Goal: Task Accomplishment & Management: Complete application form

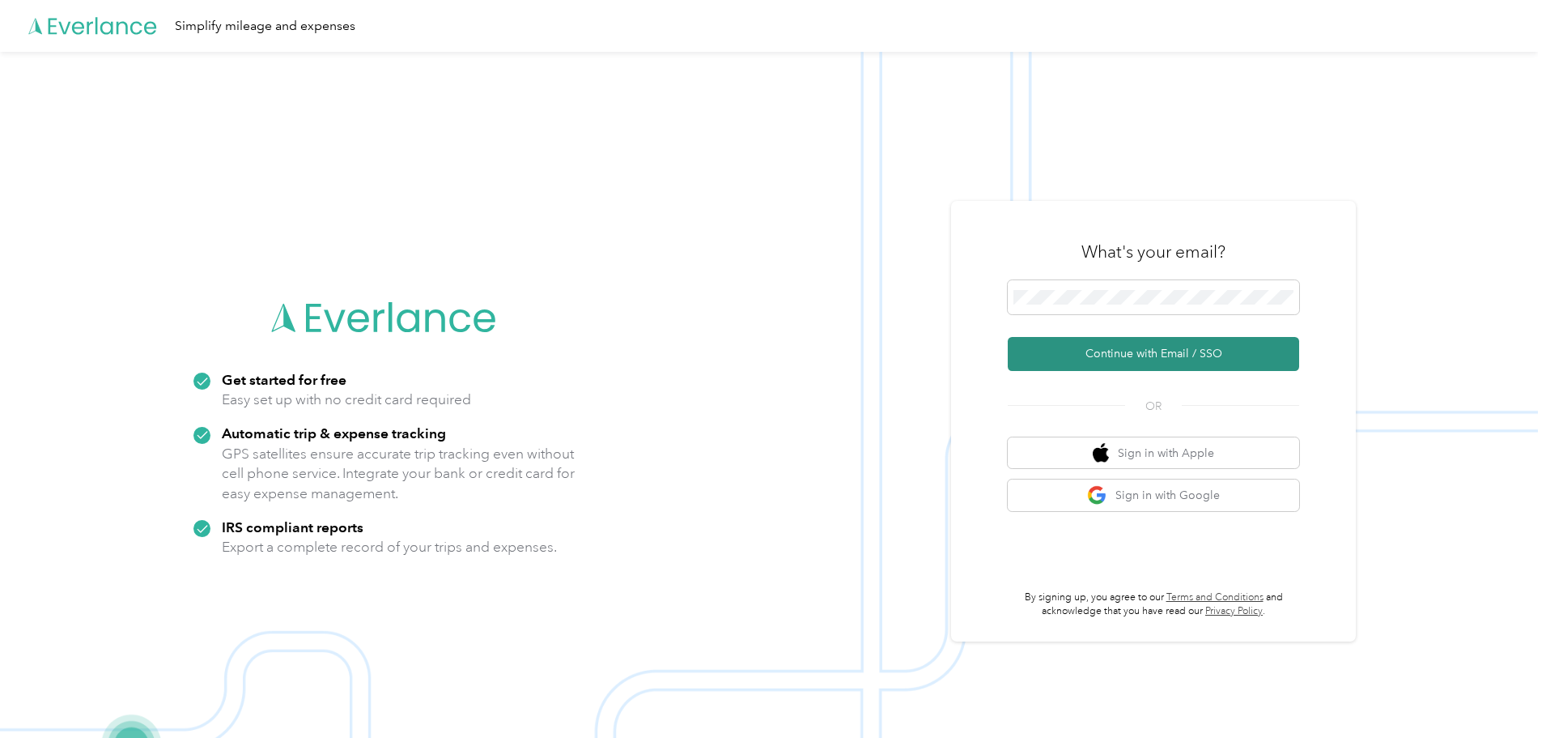
click at [1095, 355] on button "Continue with Email / SSO" at bounding box center [1153, 354] width 291 height 34
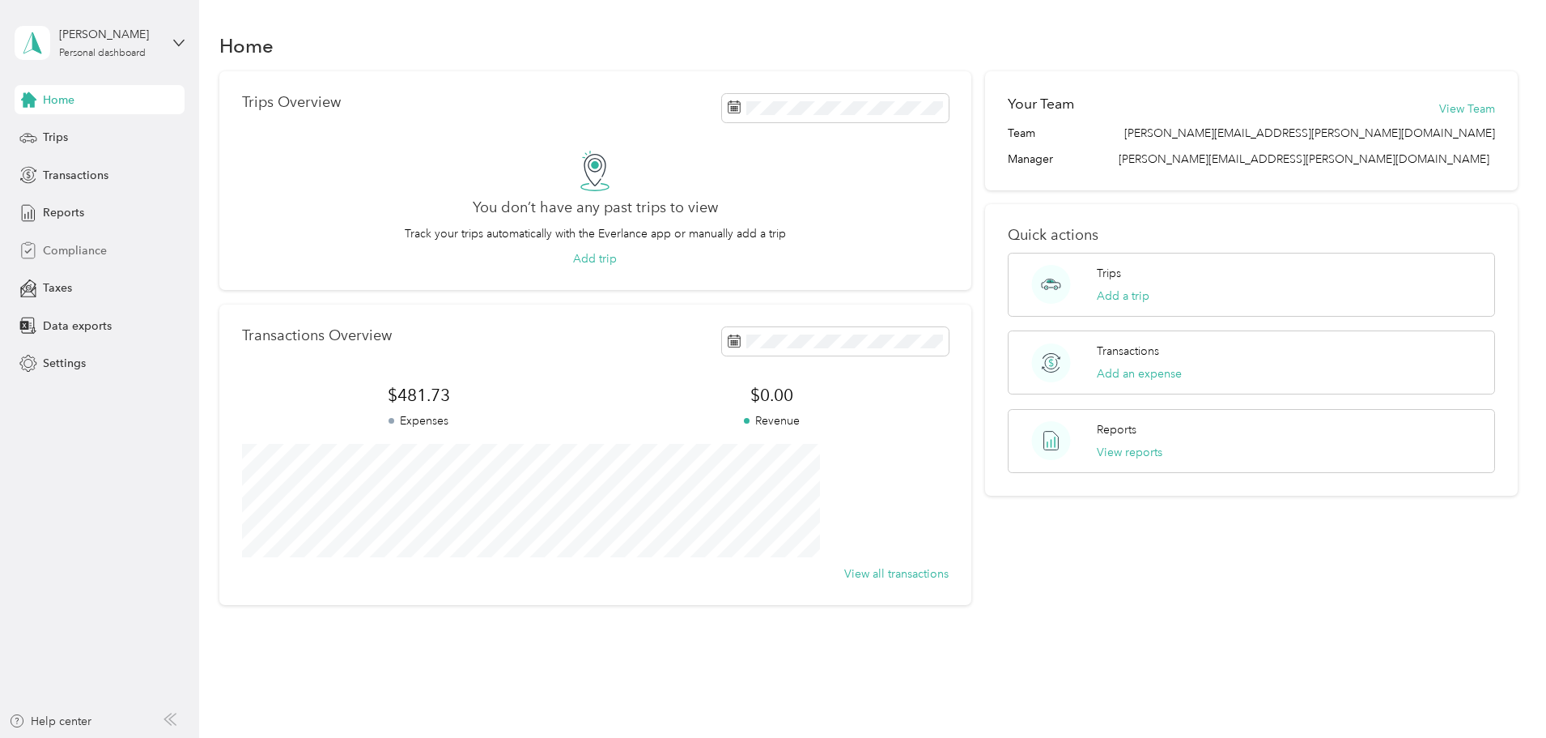
click at [69, 253] on span "Compliance" at bounding box center [75, 250] width 64 height 17
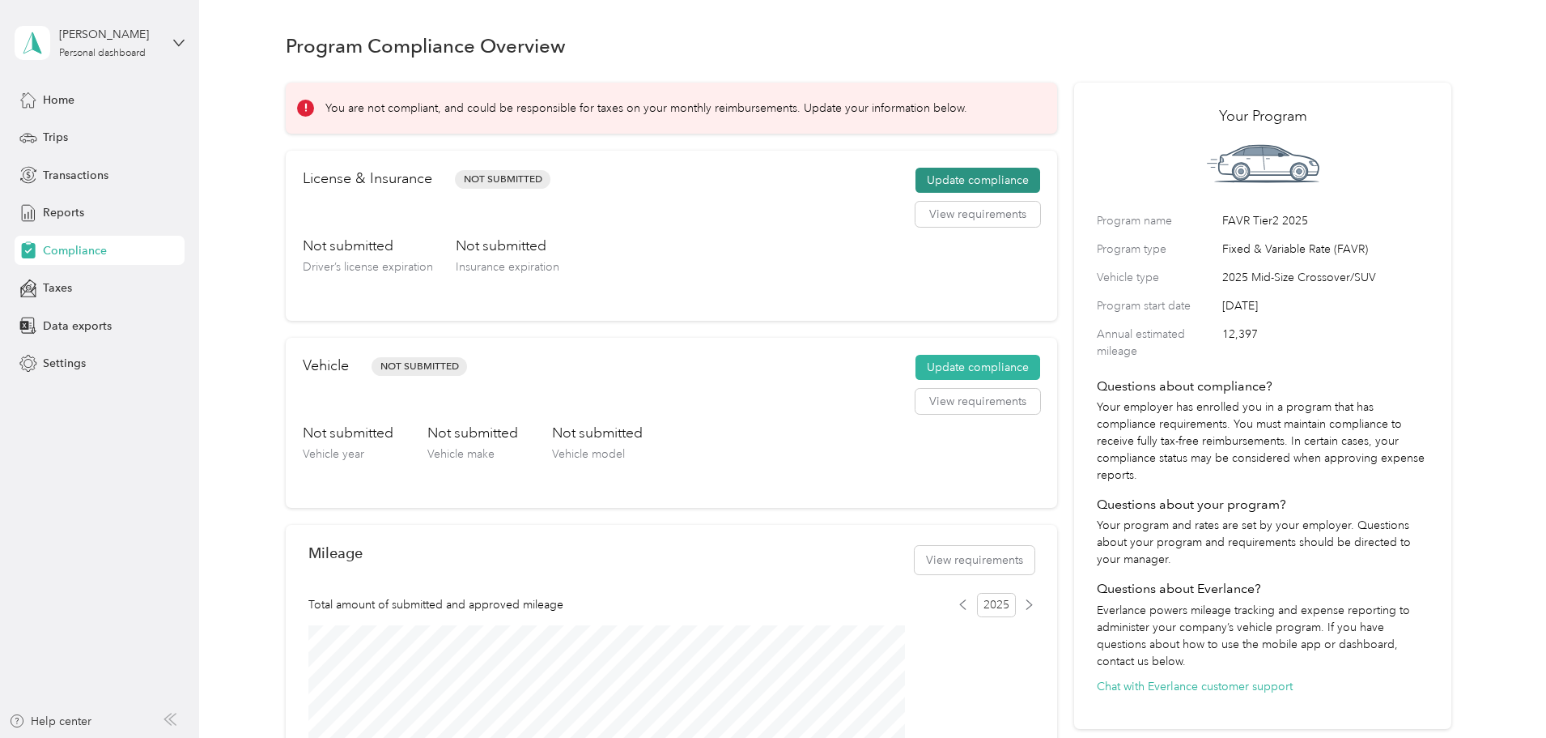
click at [938, 194] on button "Update compliance" at bounding box center [978, 181] width 125 height 26
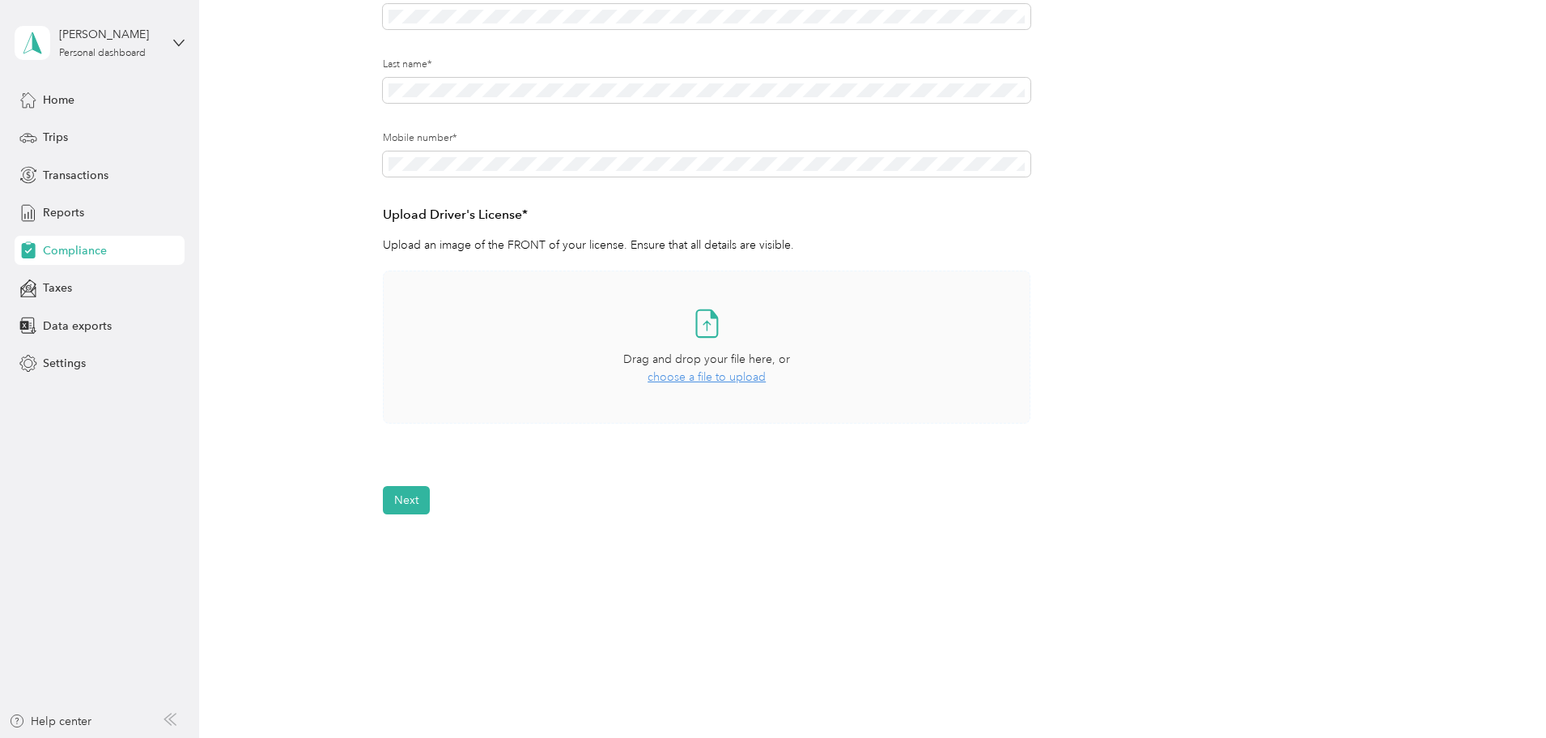
scroll to position [274, 0]
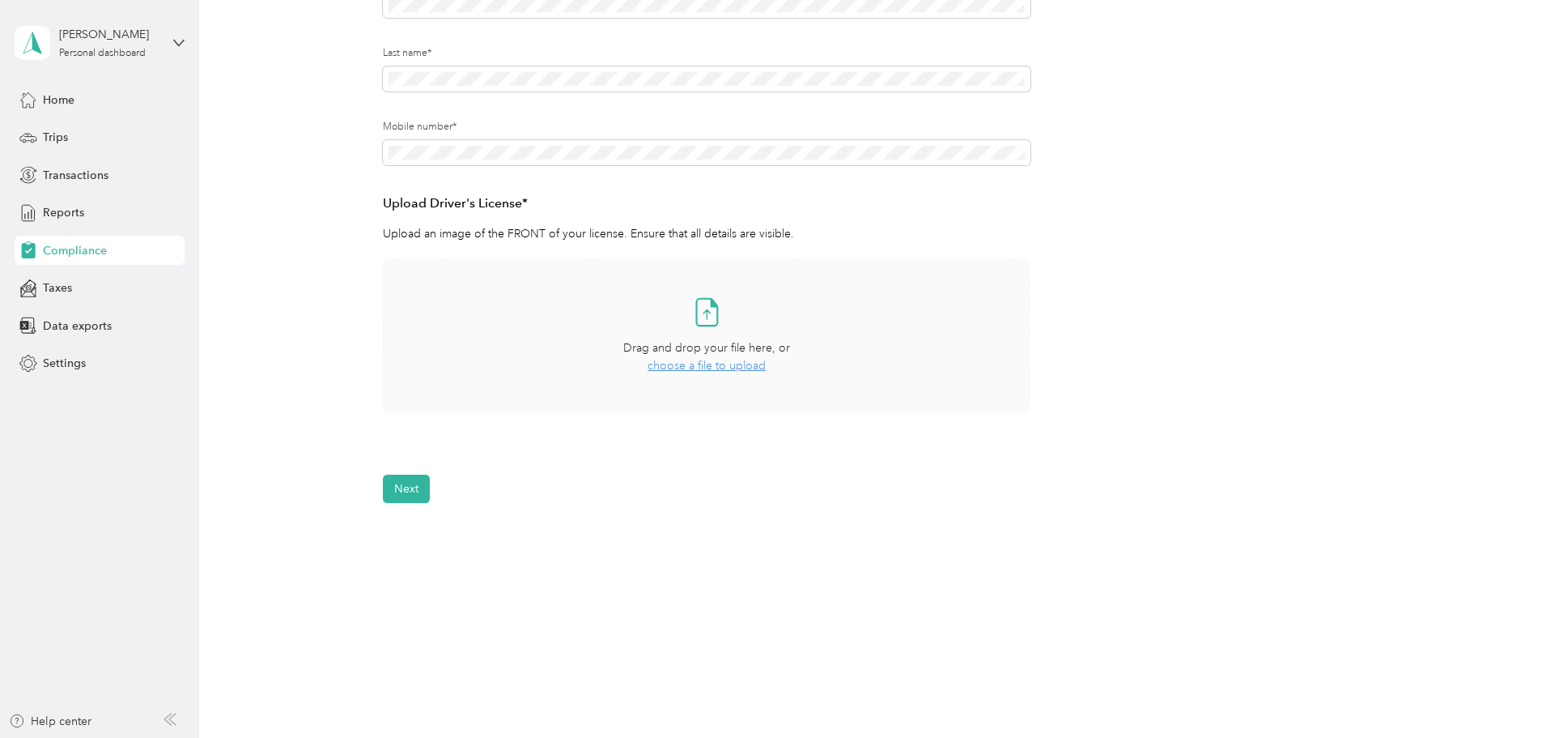
click at [697, 372] on span "choose a file to upload" at bounding box center [707, 366] width 118 height 14
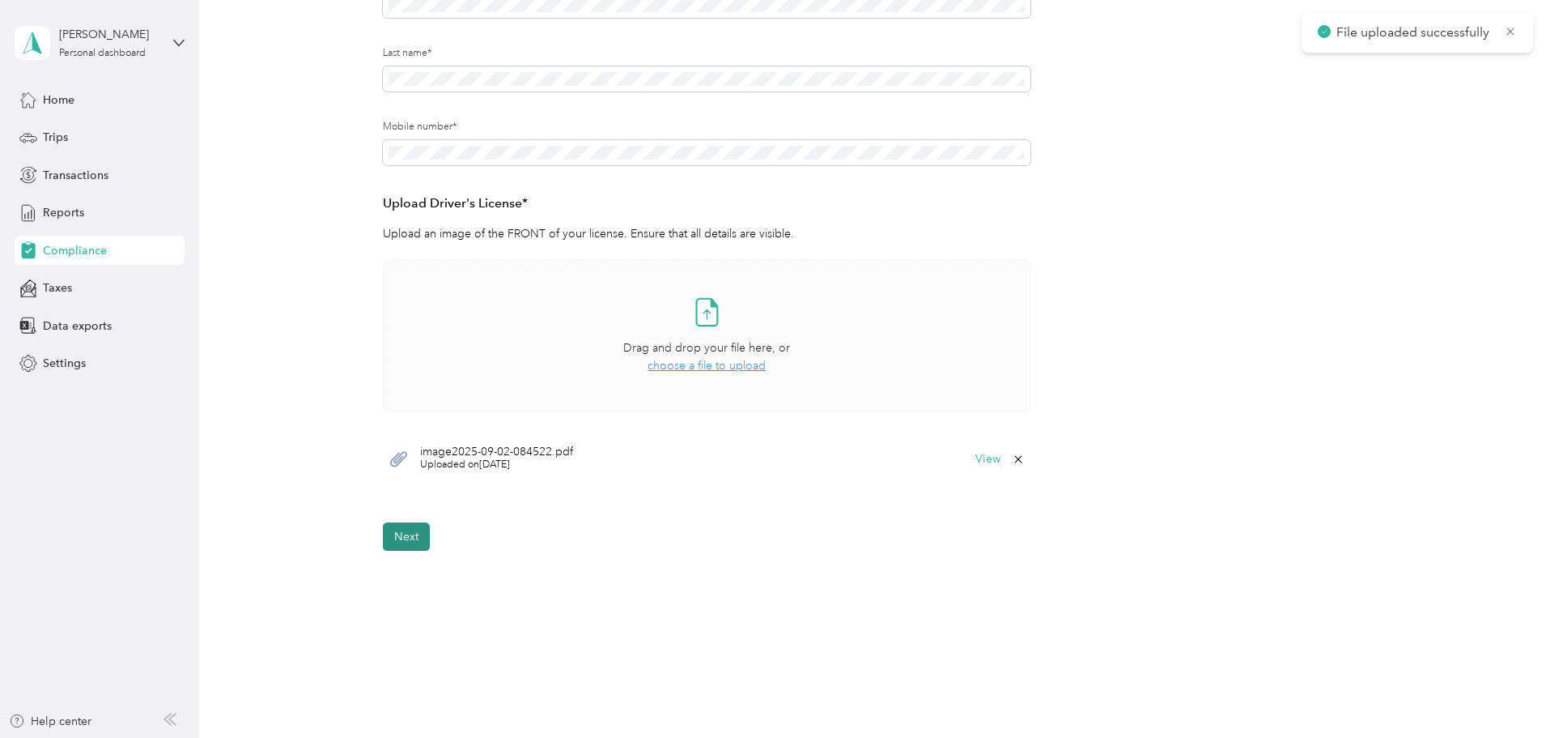
click at [410, 535] on button "Next" at bounding box center [406, 536] width 47 height 28
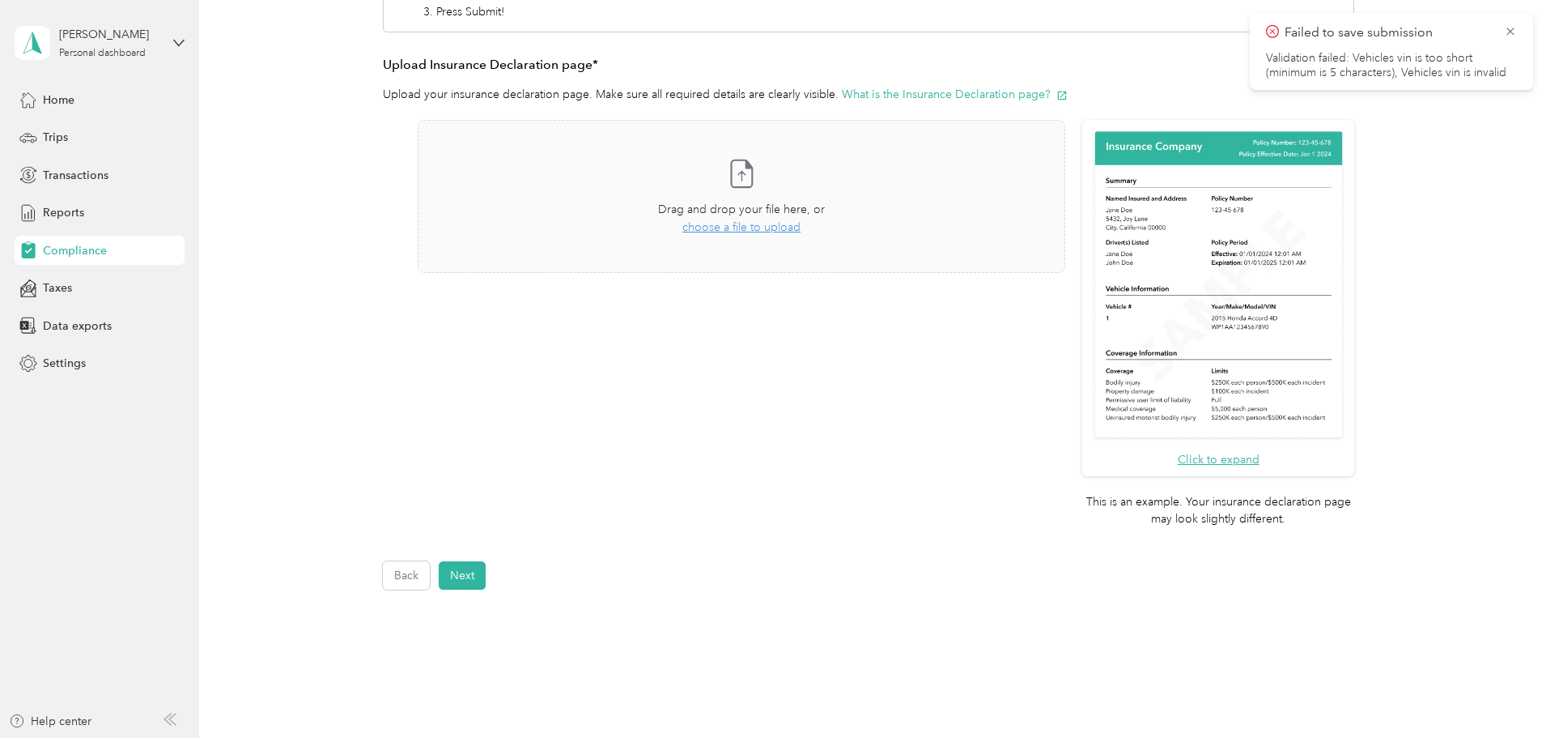
scroll to position [411, 0]
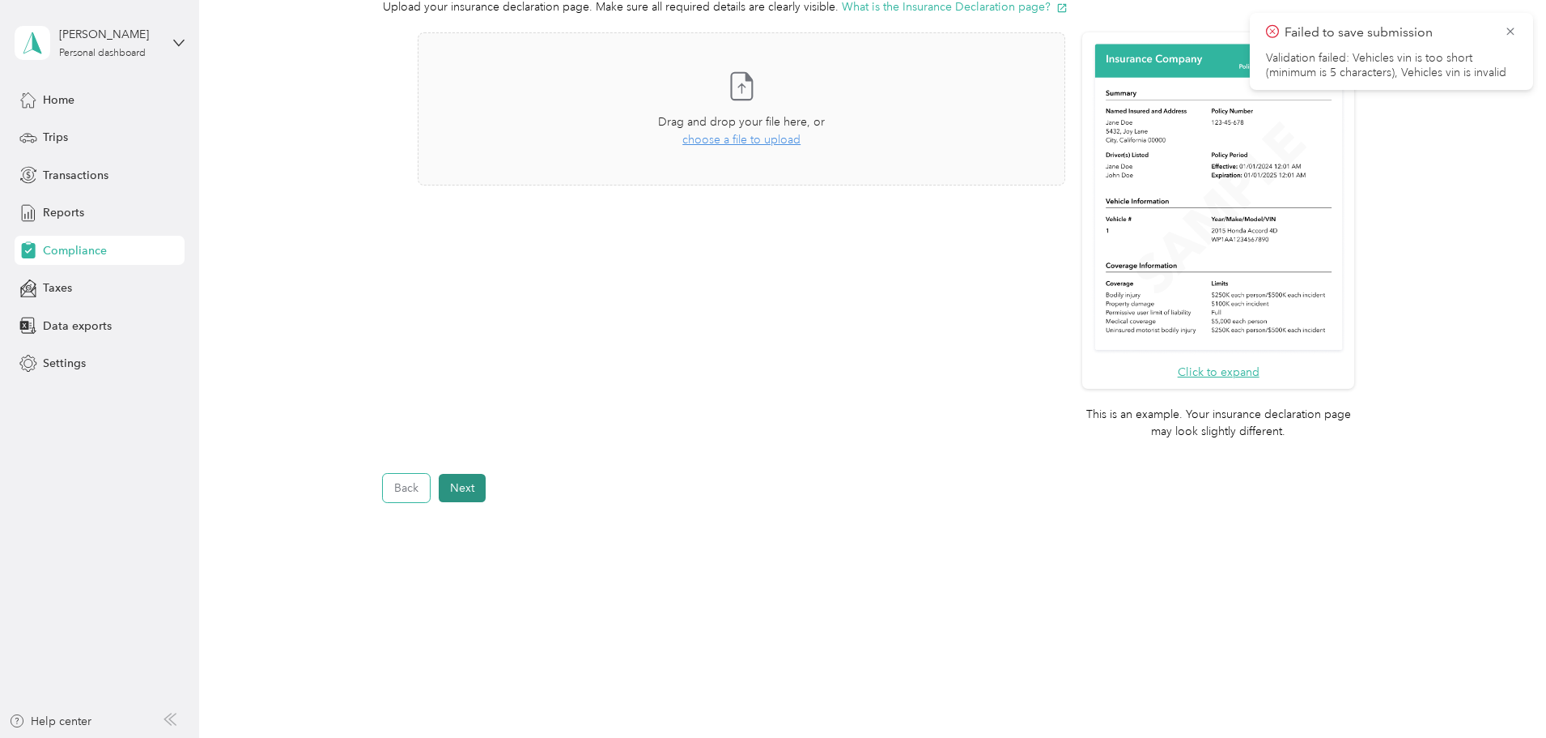
click at [398, 494] on button "Back" at bounding box center [406, 488] width 47 height 28
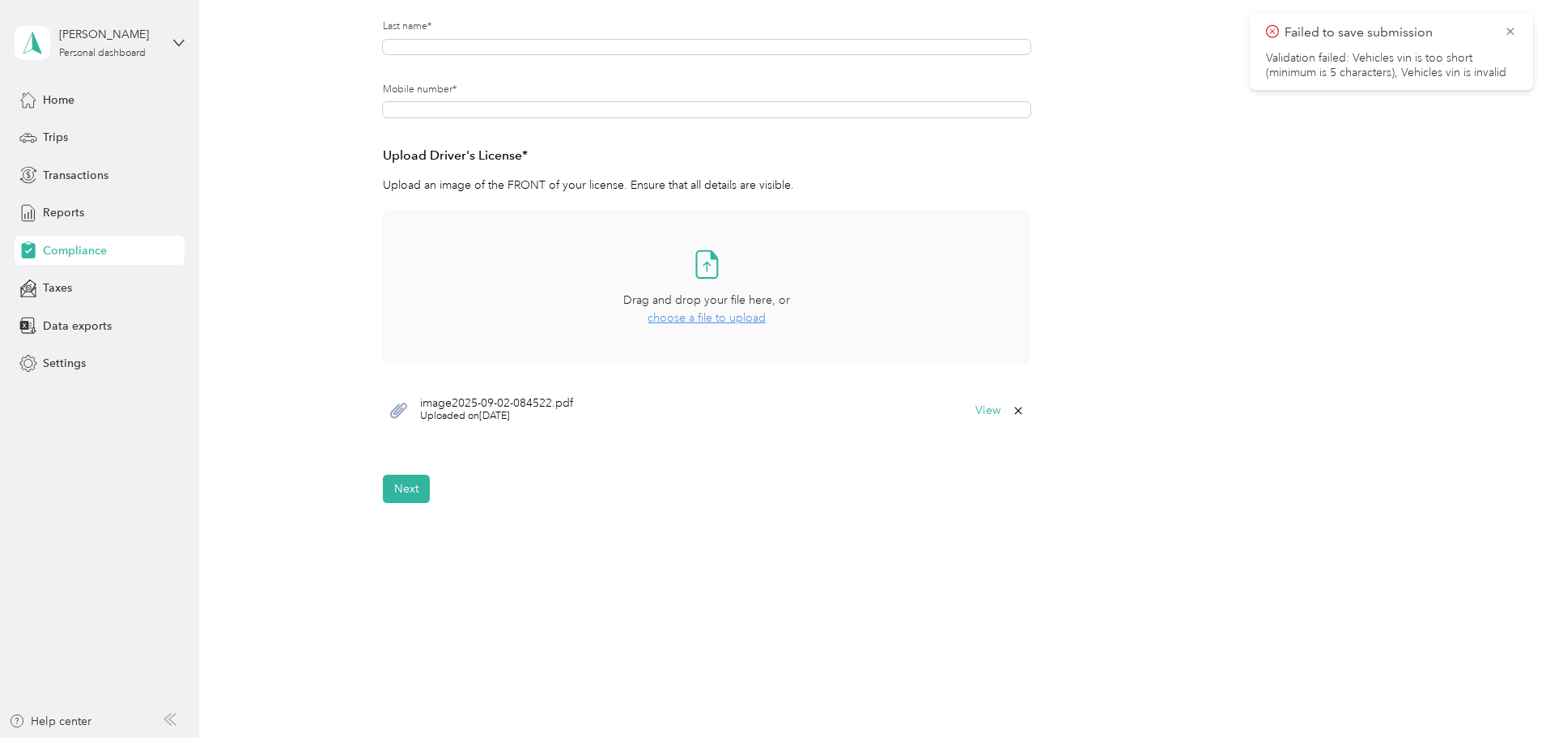
scroll to position [323, 0]
click at [398, 495] on button "Next" at bounding box center [406, 488] width 47 height 28
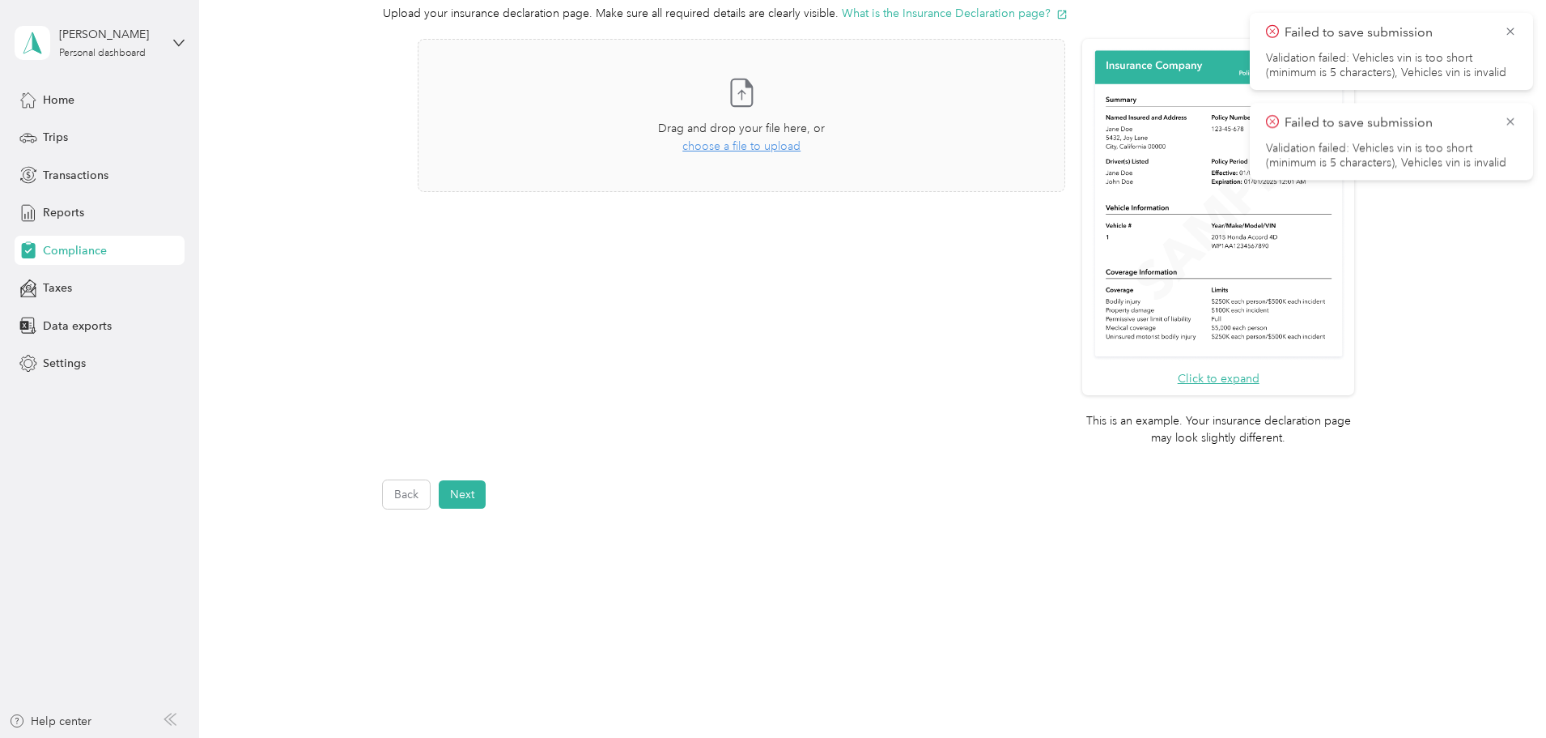
scroll to position [411, 0]
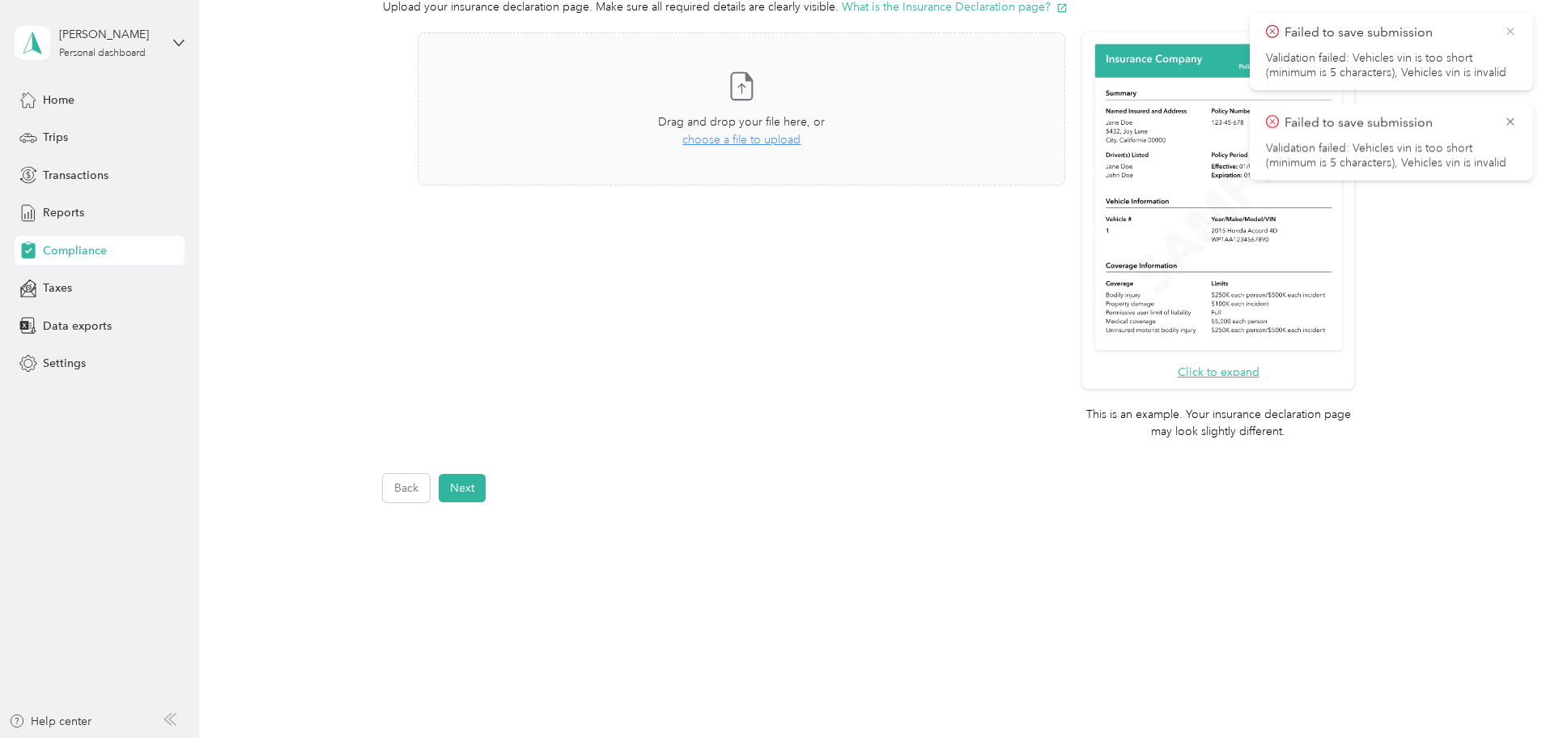
click at [1512, 30] on icon at bounding box center [1510, 31] width 7 height 7
click at [1508, 29] on icon at bounding box center [1510, 31] width 7 height 7
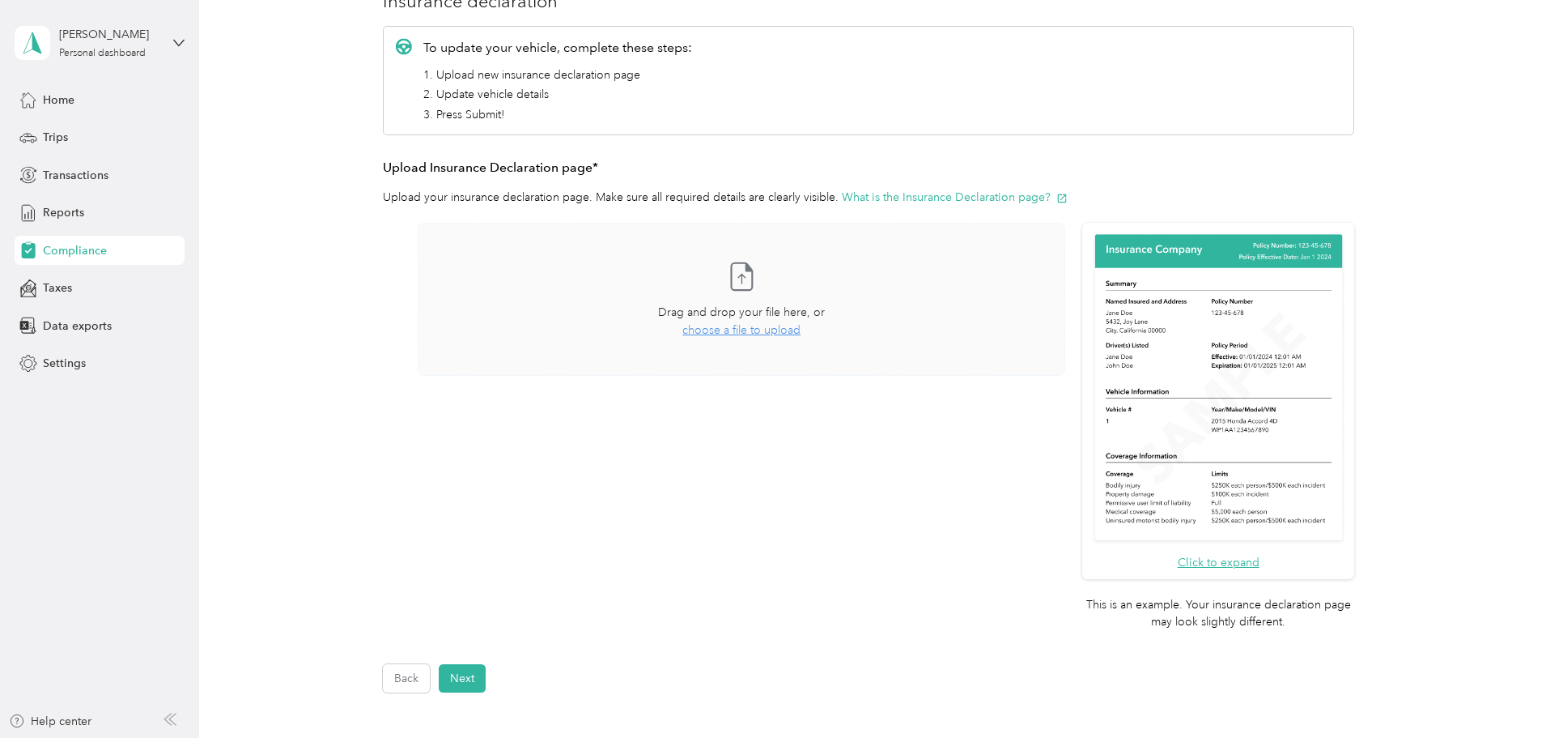
scroll to position [243, 0]
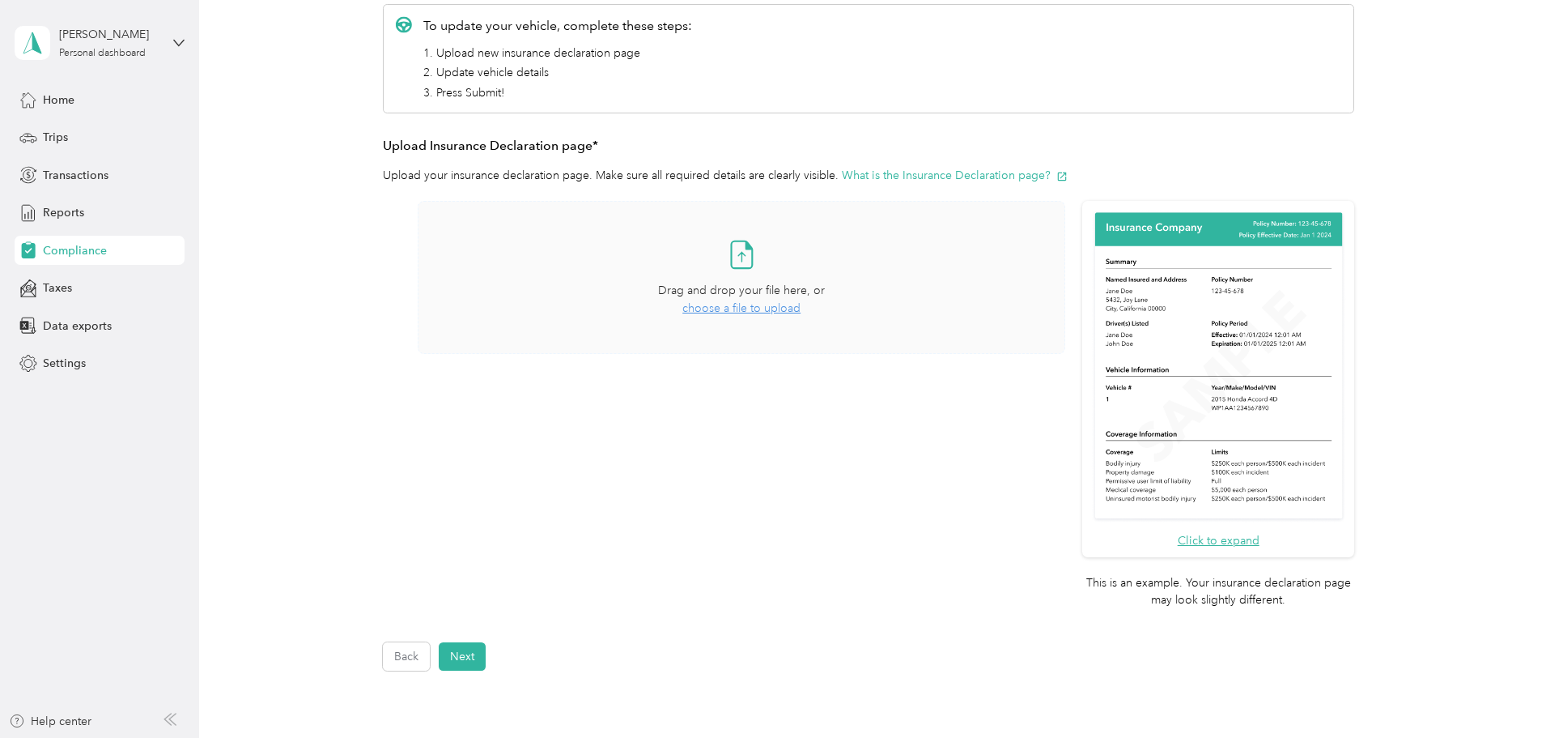
click at [734, 310] on span "choose a file to upload" at bounding box center [742, 308] width 118 height 14
click at [462, 657] on button "Next" at bounding box center [462, 656] width 47 height 28
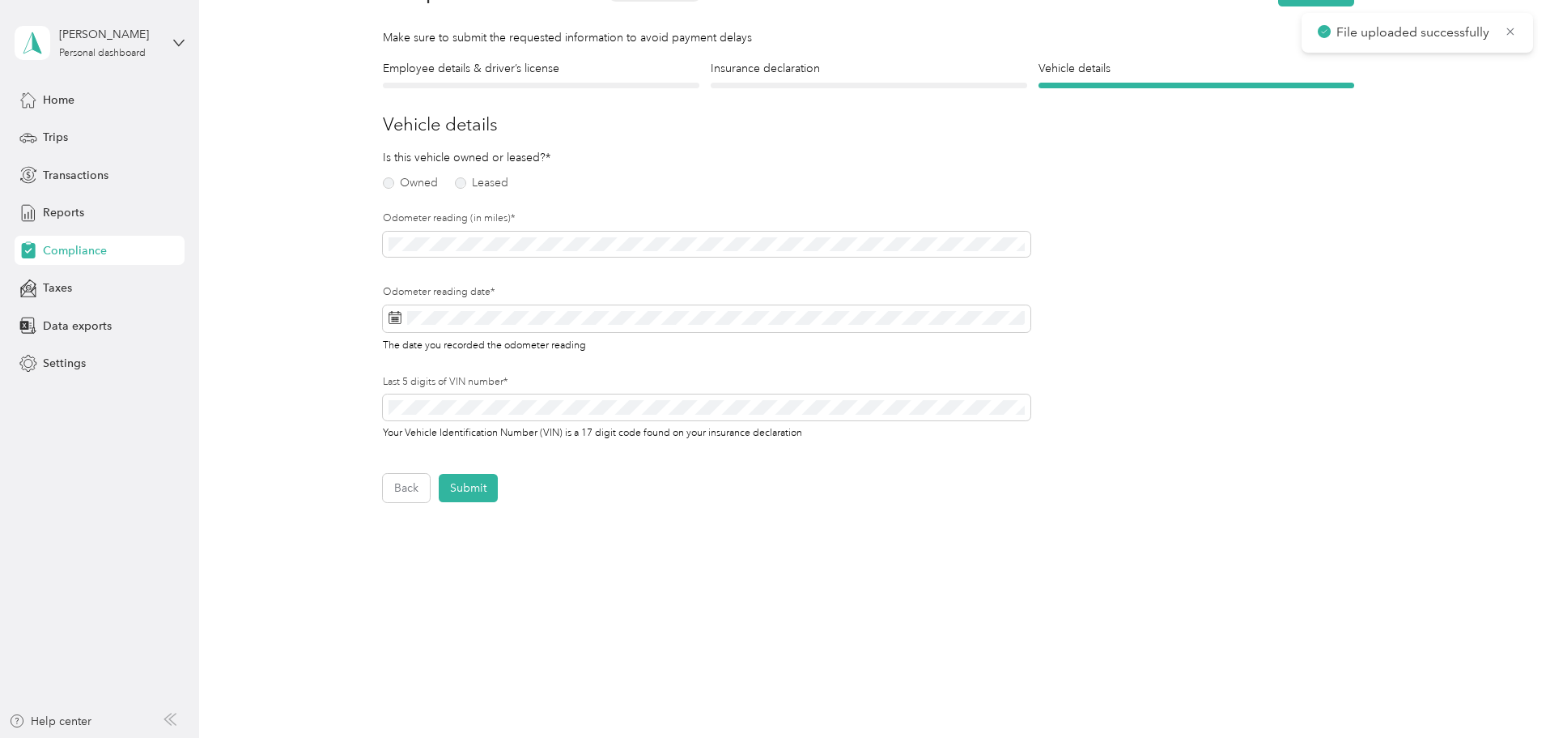
scroll to position [20, 0]
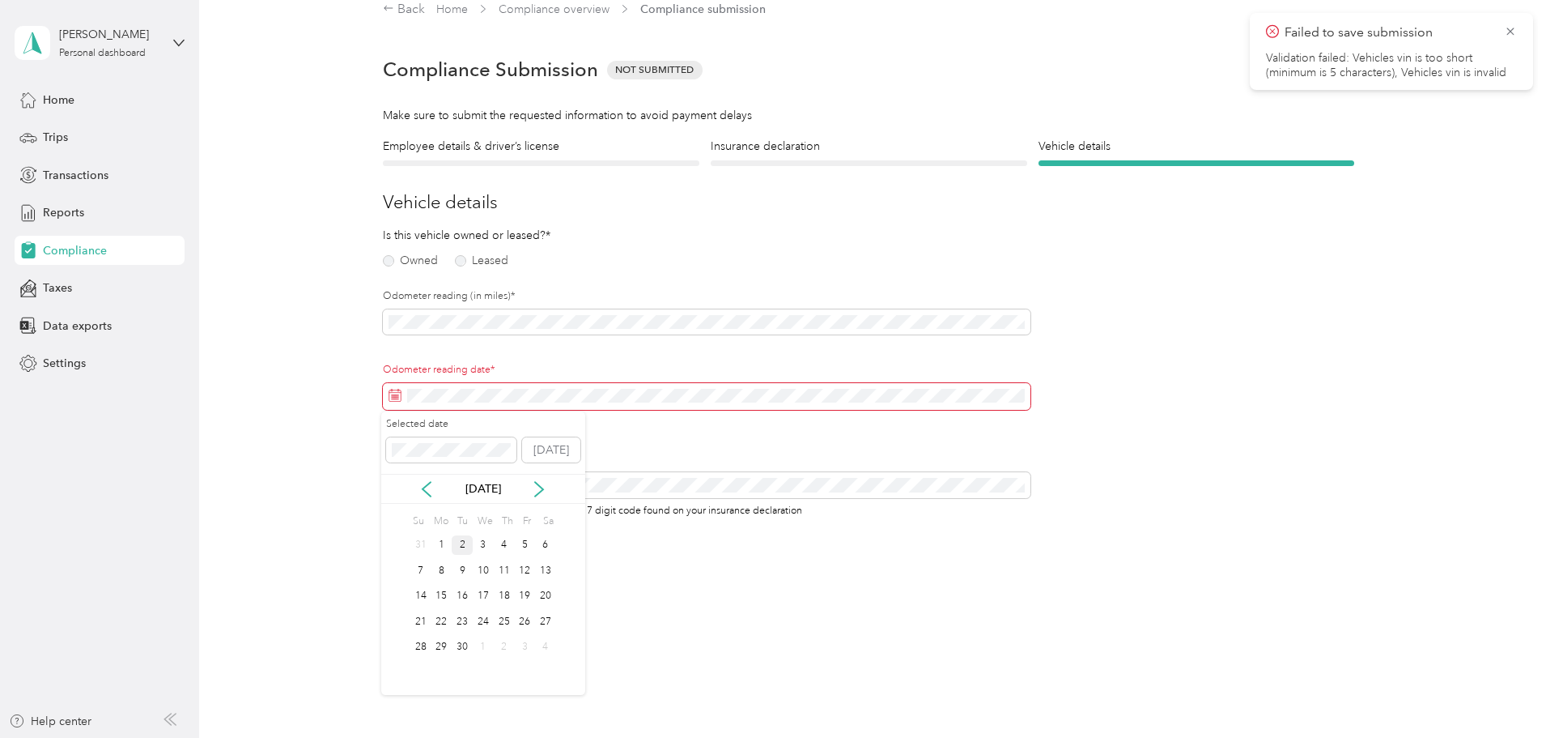
click at [461, 550] on div "2" at bounding box center [462, 545] width 21 height 20
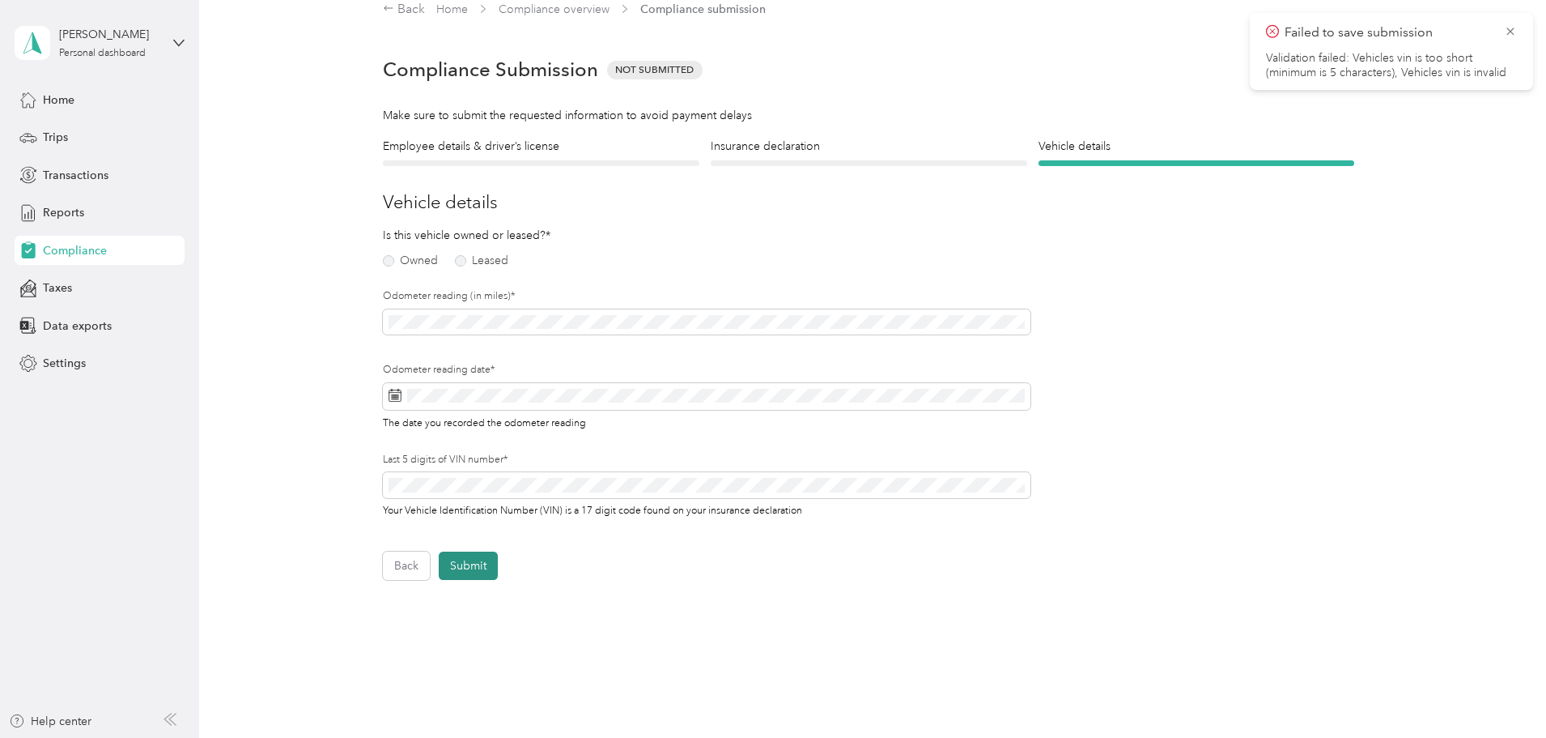
click at [475, 558] on button "Submit" at bounding box center [468, 565] width 59 height 28
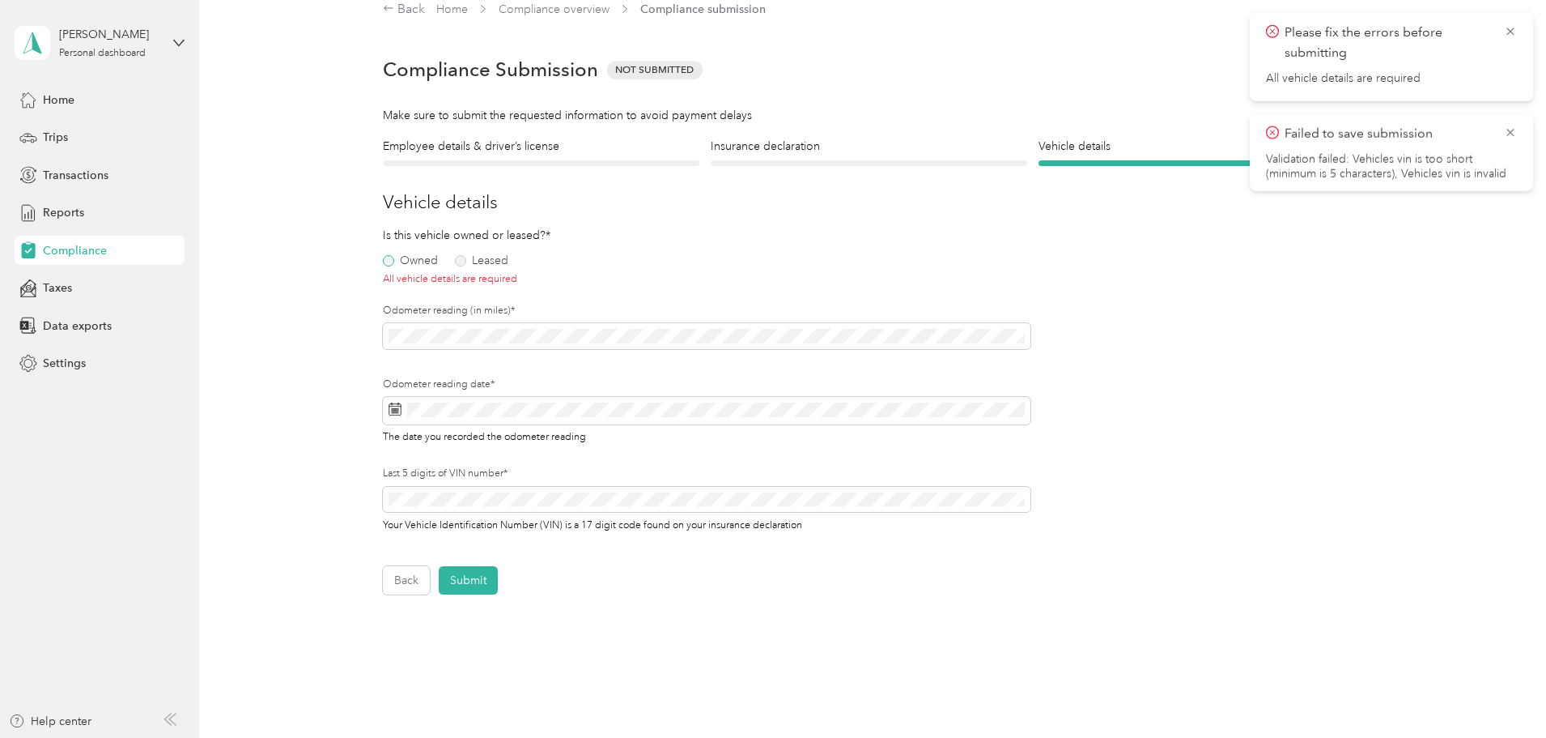
click at [383, 259] on label "Owned" at bounding box center [410, 260] width 55 height 11
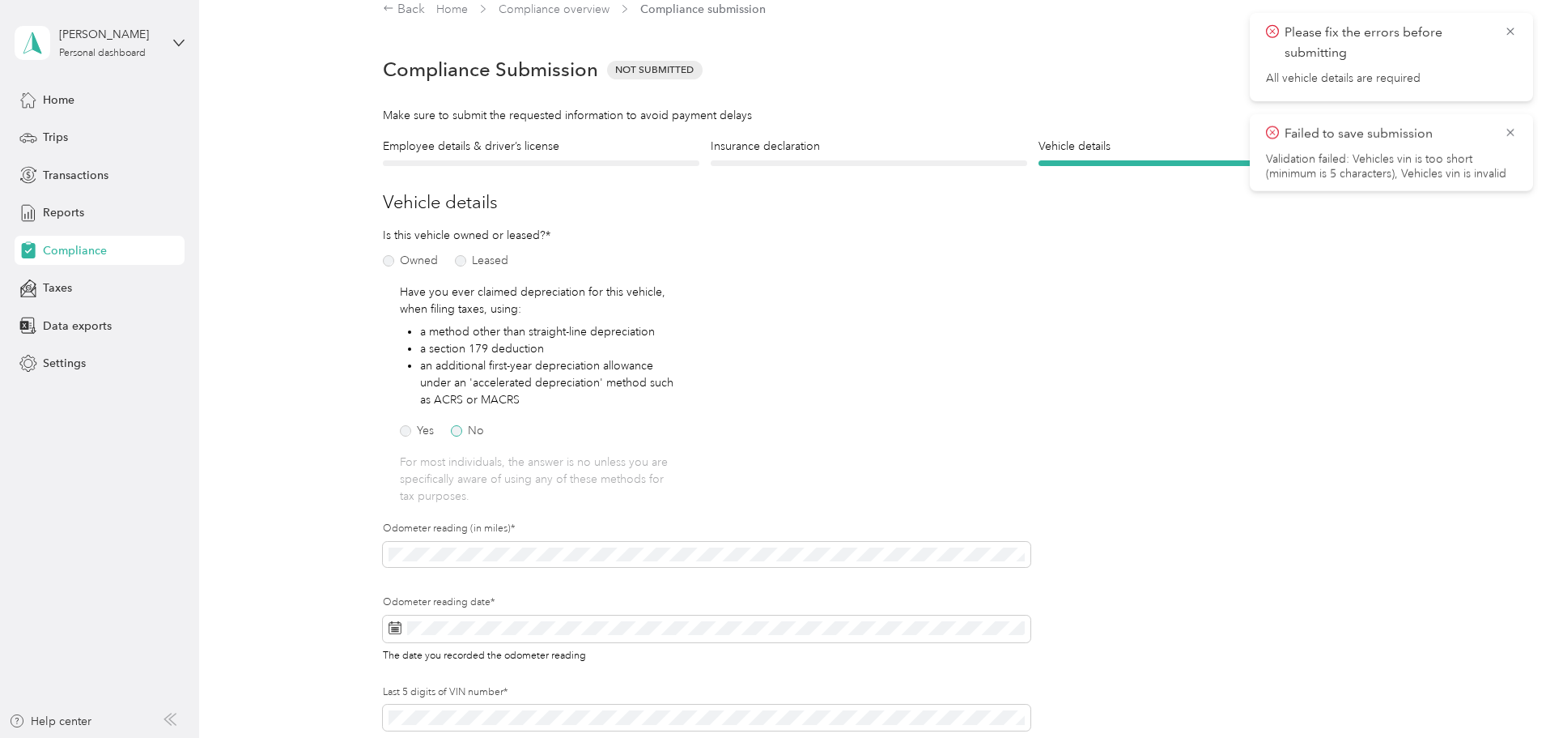
click at [460, 435] on label "No" at bounding box center [467, 430] width 33 height 11
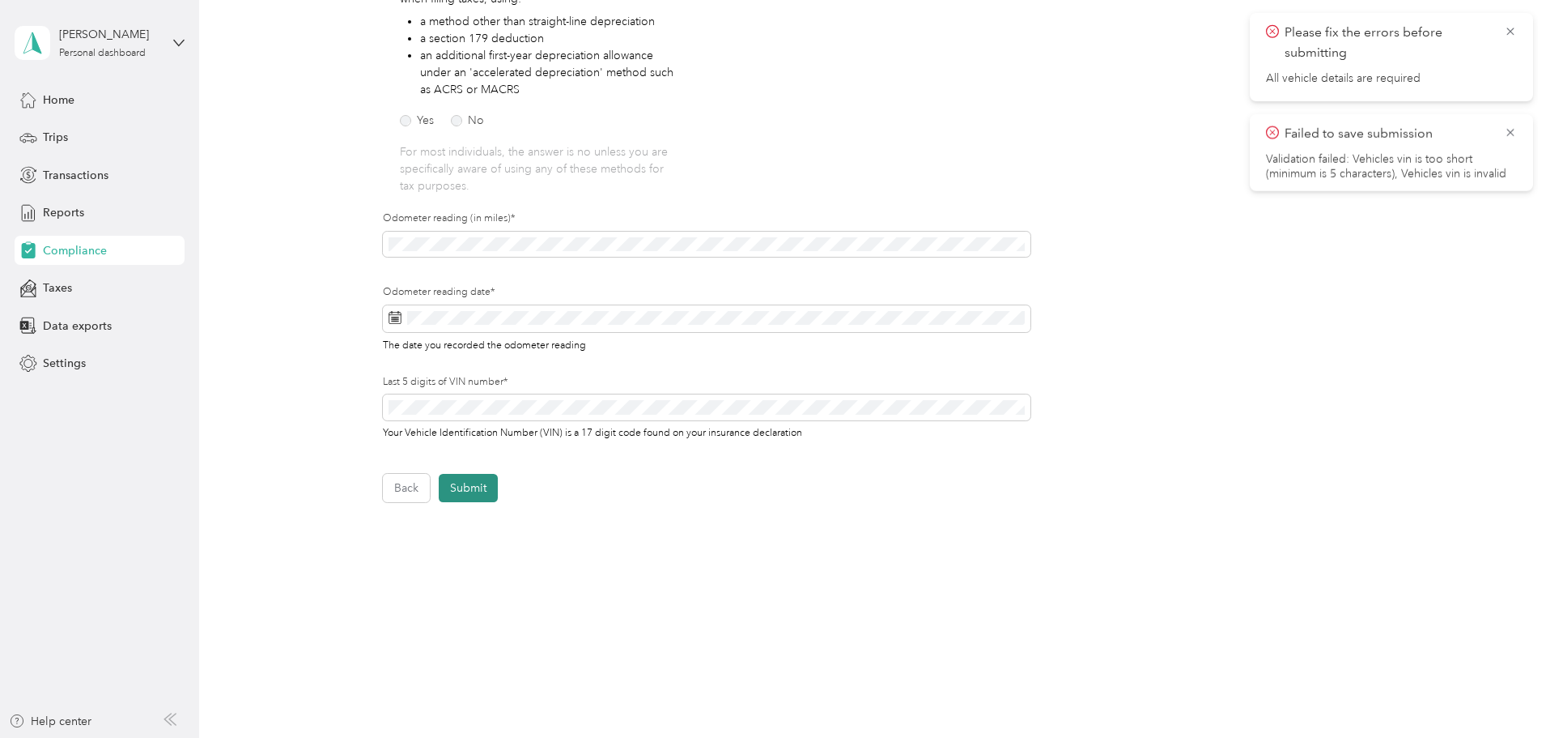
click at [471, 490] on button "Submit" at bounding box center [468, 488] width 59 height 28
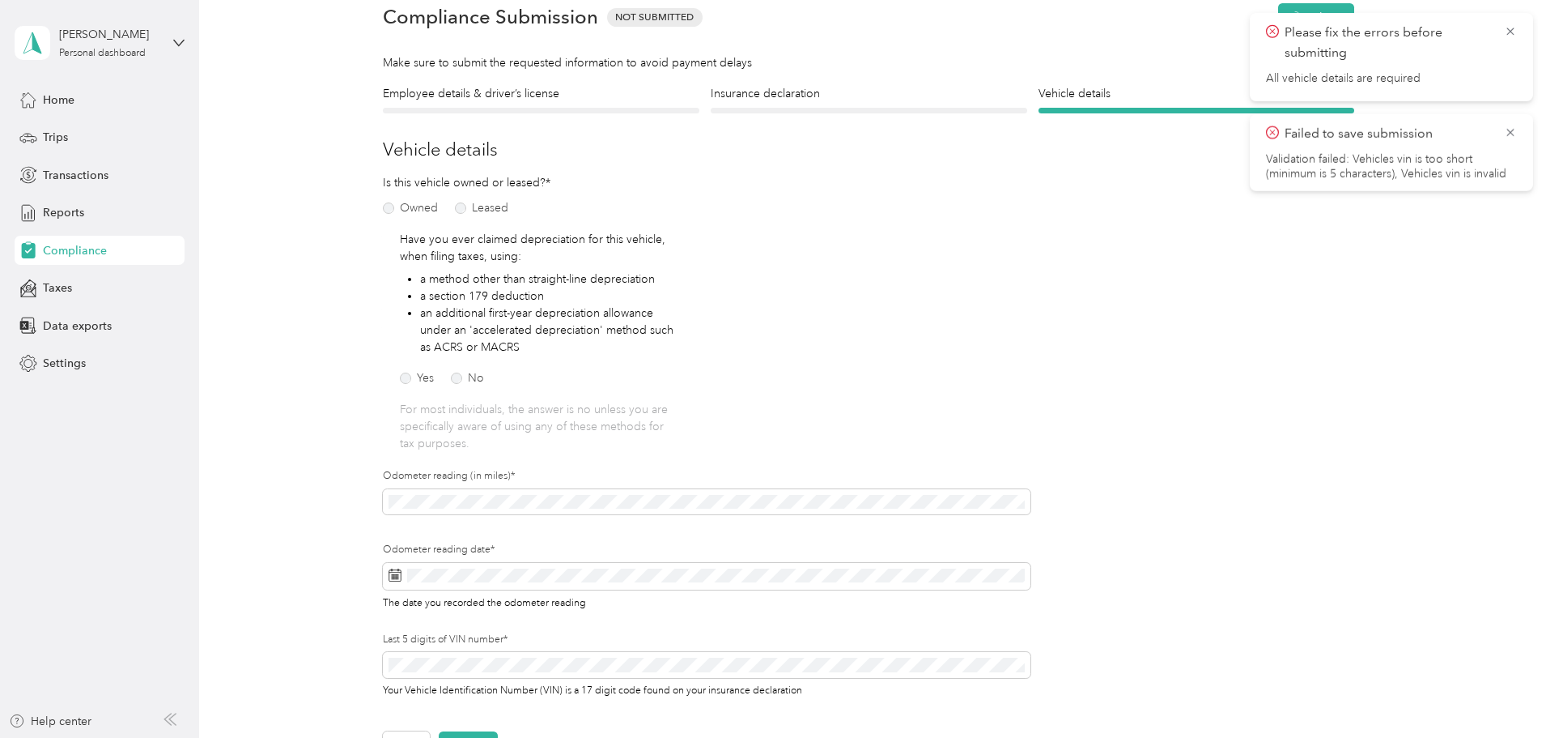
scroll to position [20, 0]
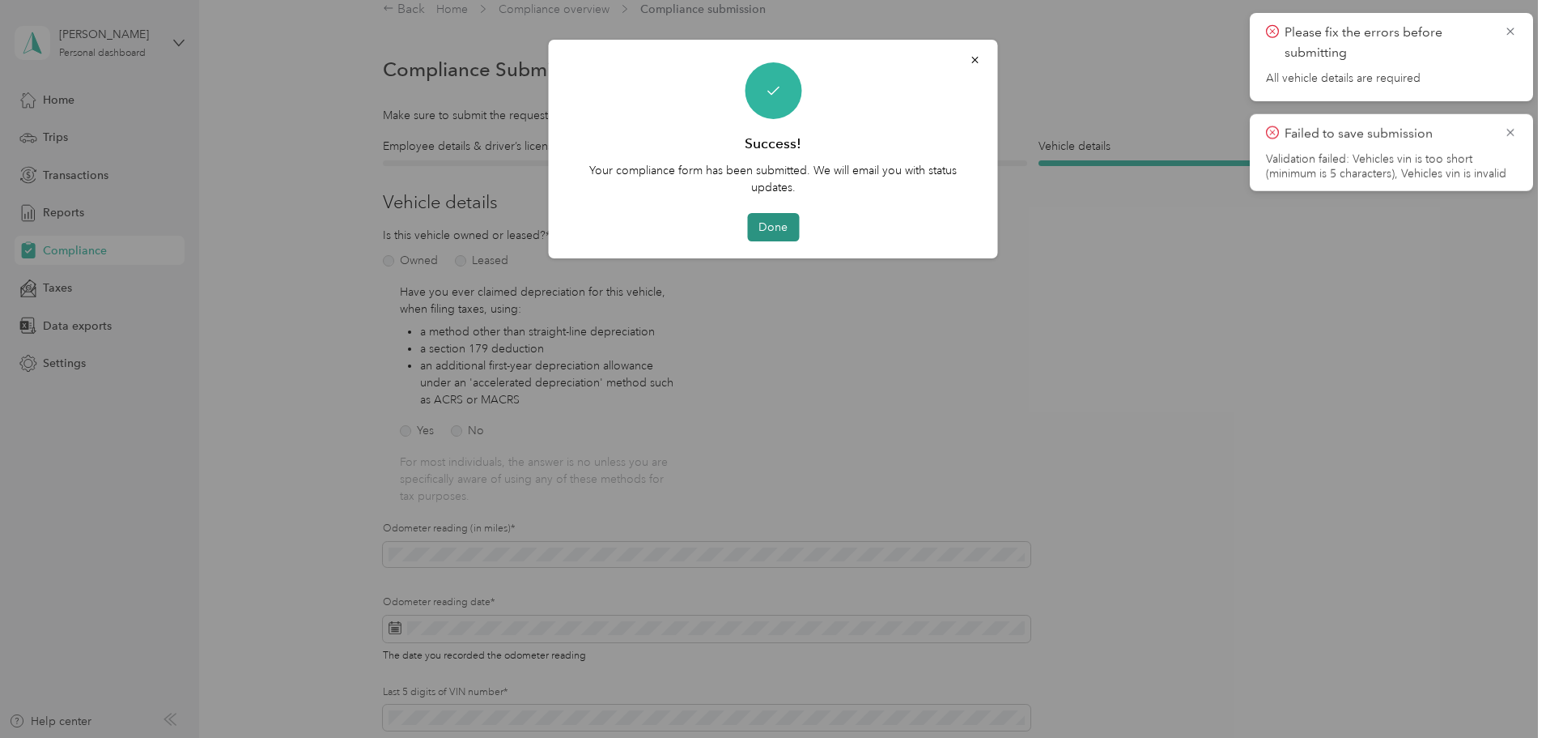
click at [765, 223] on button "Done" at bounding box center [773, 227] width 52 height 28
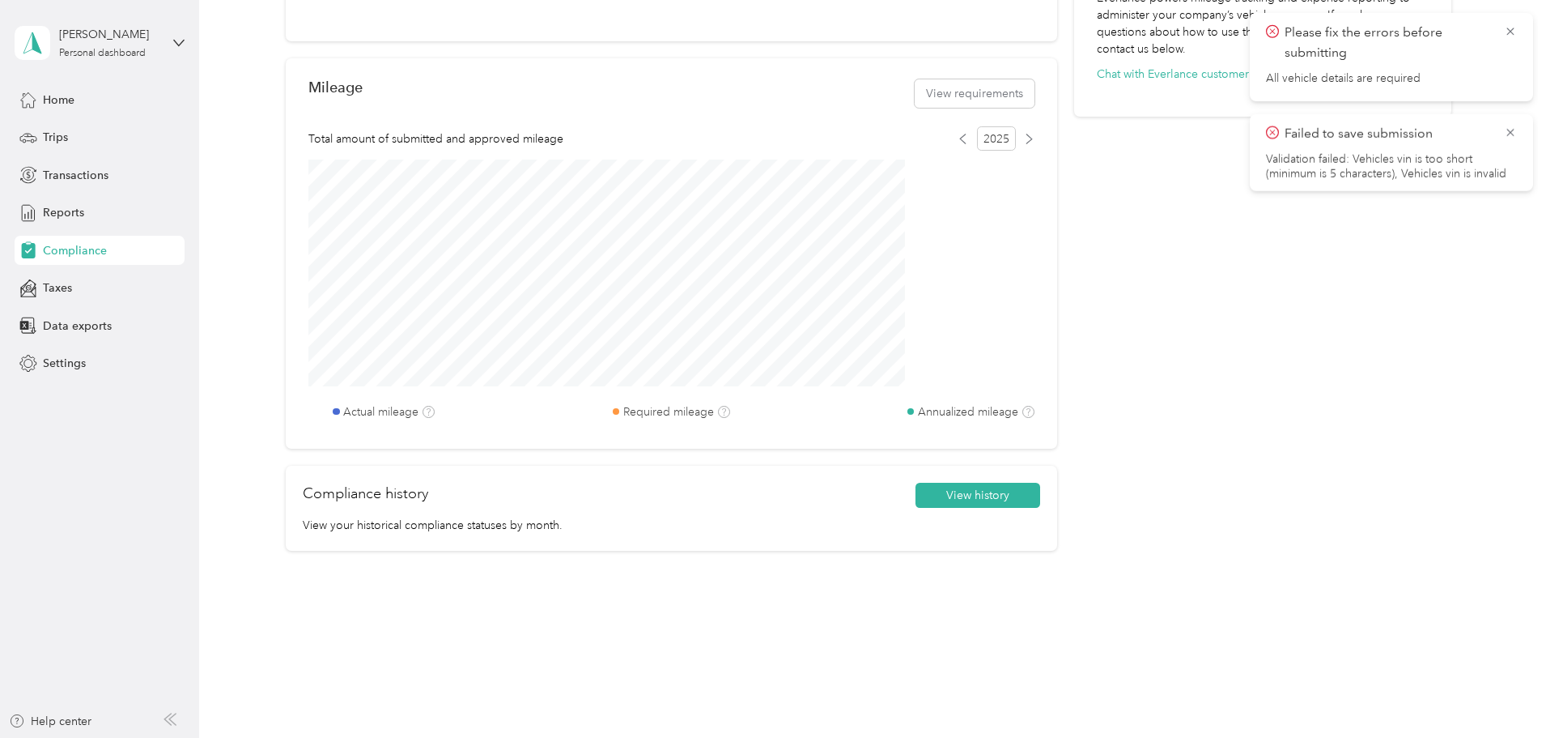
scroll to position [615, 0]
click at [1515, 32] on icon at bounding box center [1510, 31] width 13 height 15
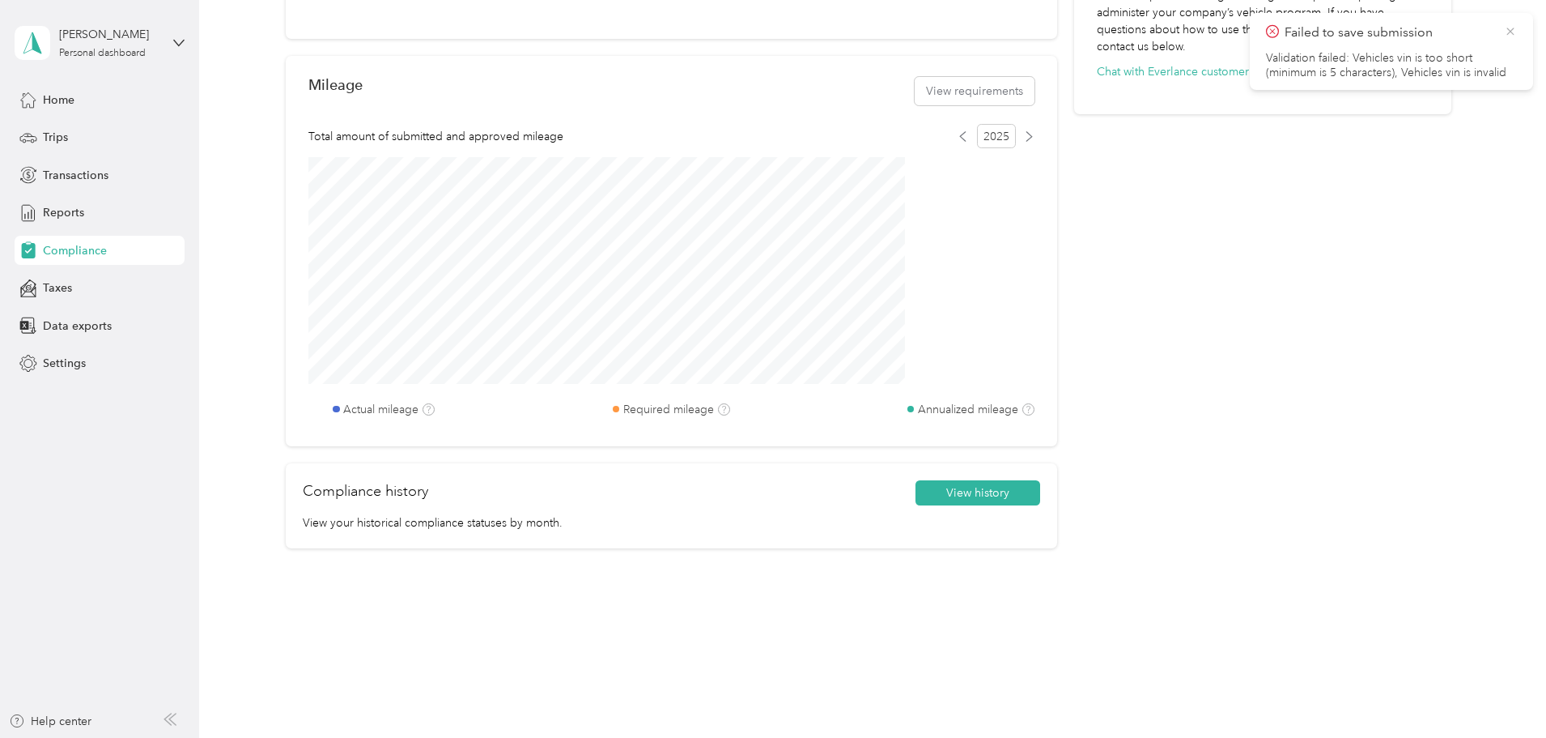
click at [1512, 33] on icon at bounding box center [1510, 31] width 7 height 7
